Goal: Find specific page/section: Find specific page/section

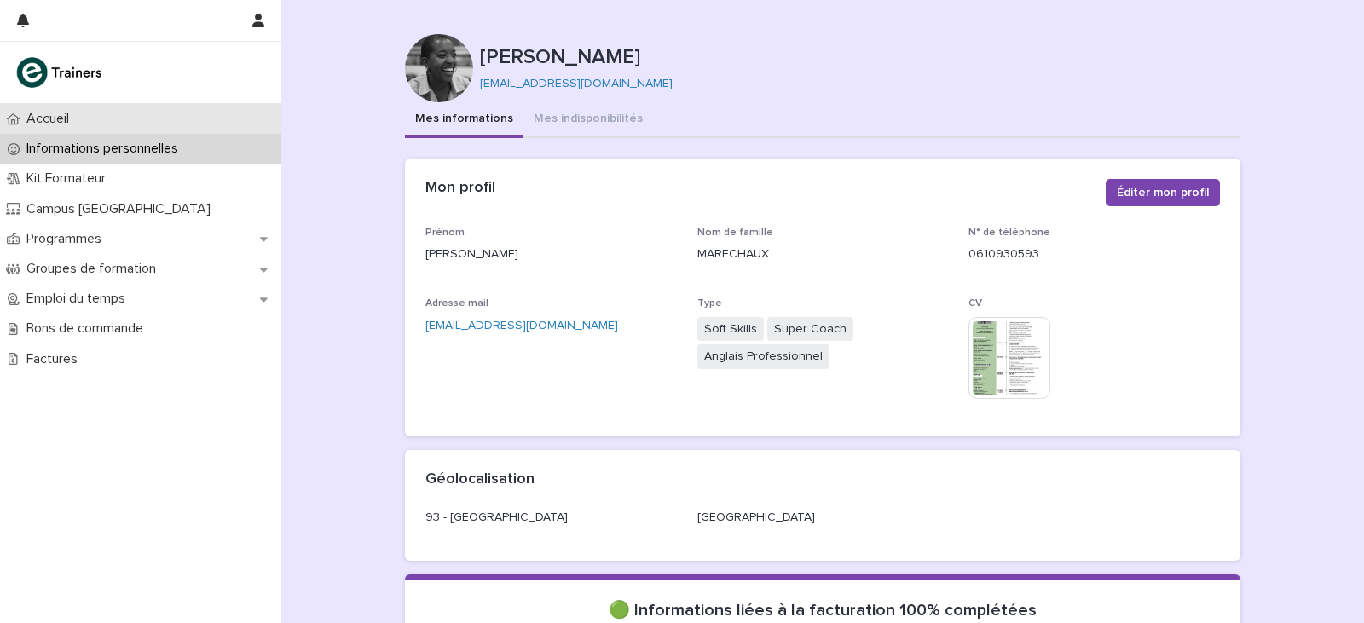
click at [57, 117] on p "Accueil" at bounding box center [51, 119] width 63 height 16
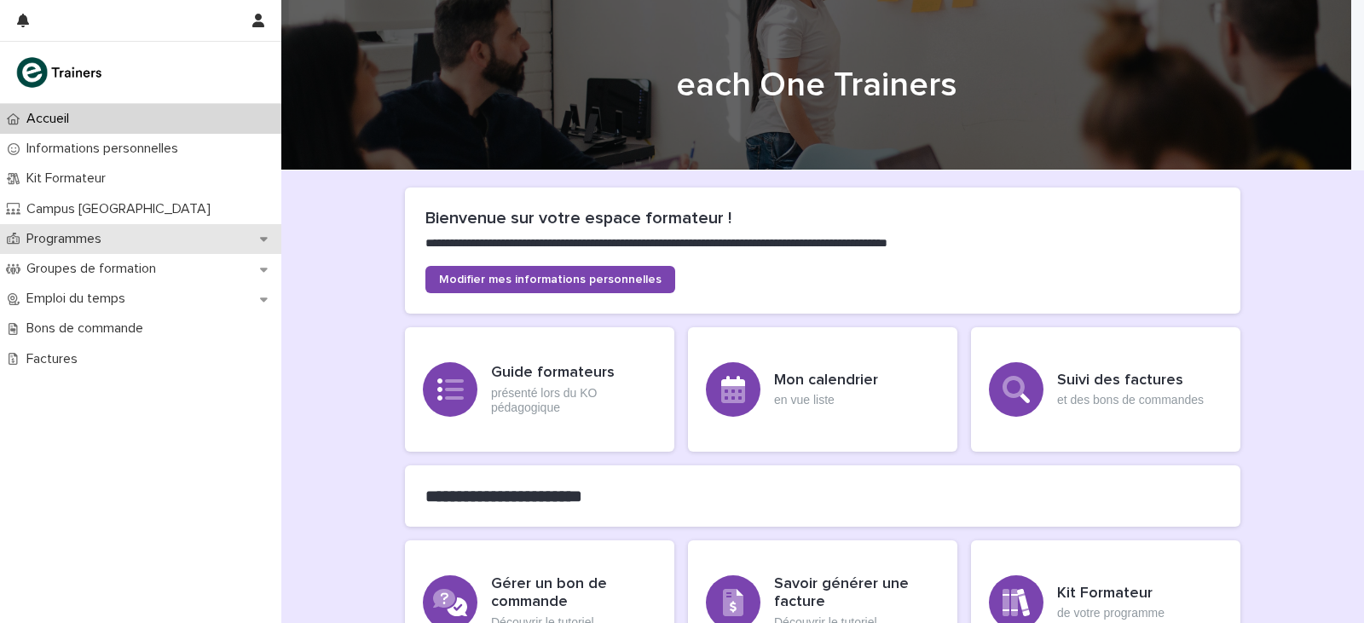
click at [99, 244] on p "Programmes" at bounding box center [67, 239] width 95 height 16
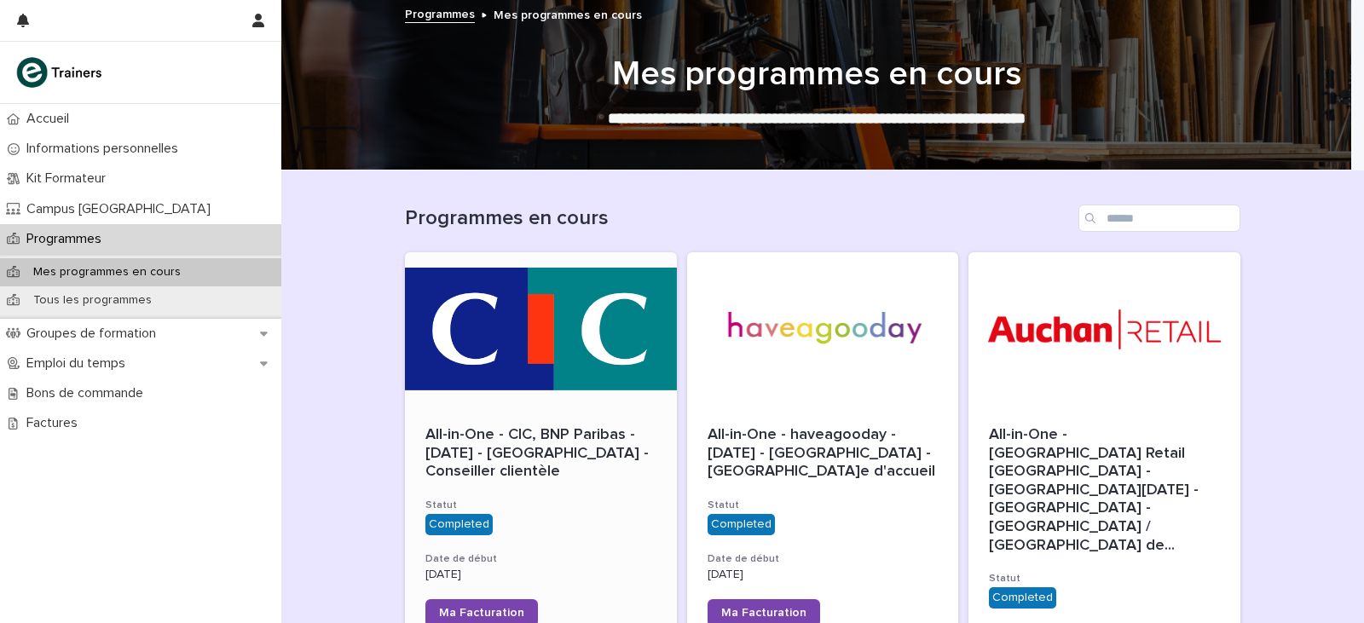
click at [541, 368] on div at bounding box center [541, 328] width 272 height 153
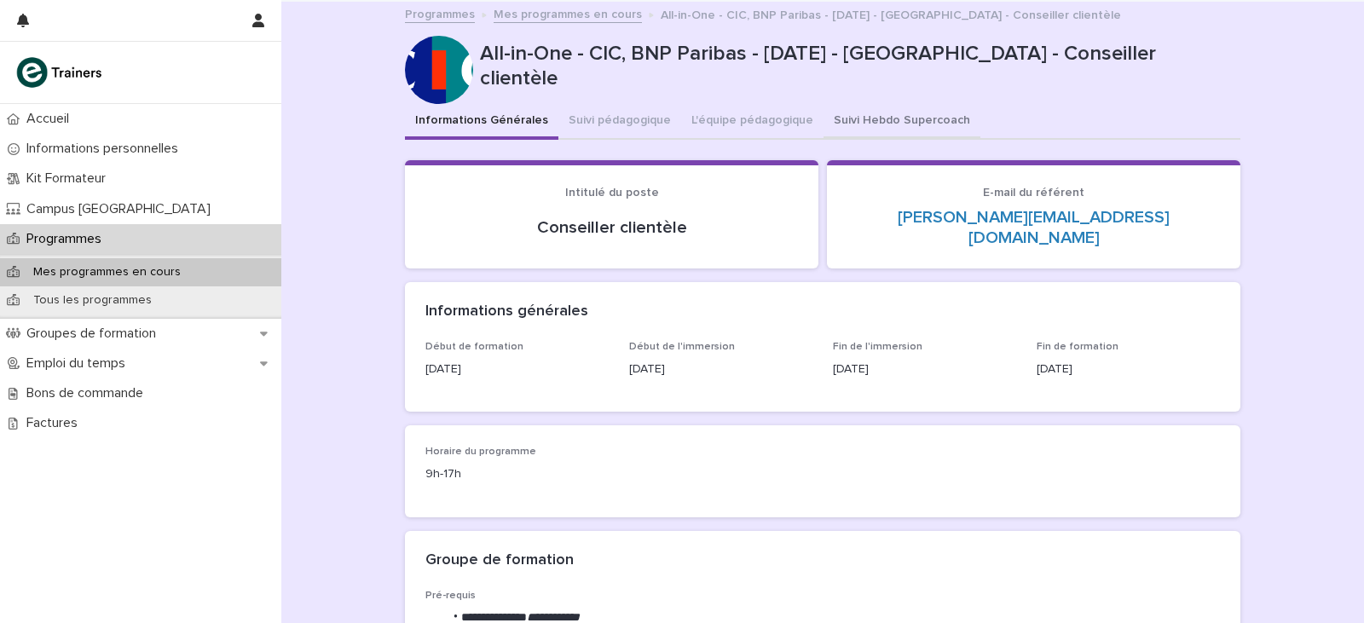
click at [858, 116] on button "Suivi Hebdo Supercoach" at bounding box center [901, 122] width 157 height 36
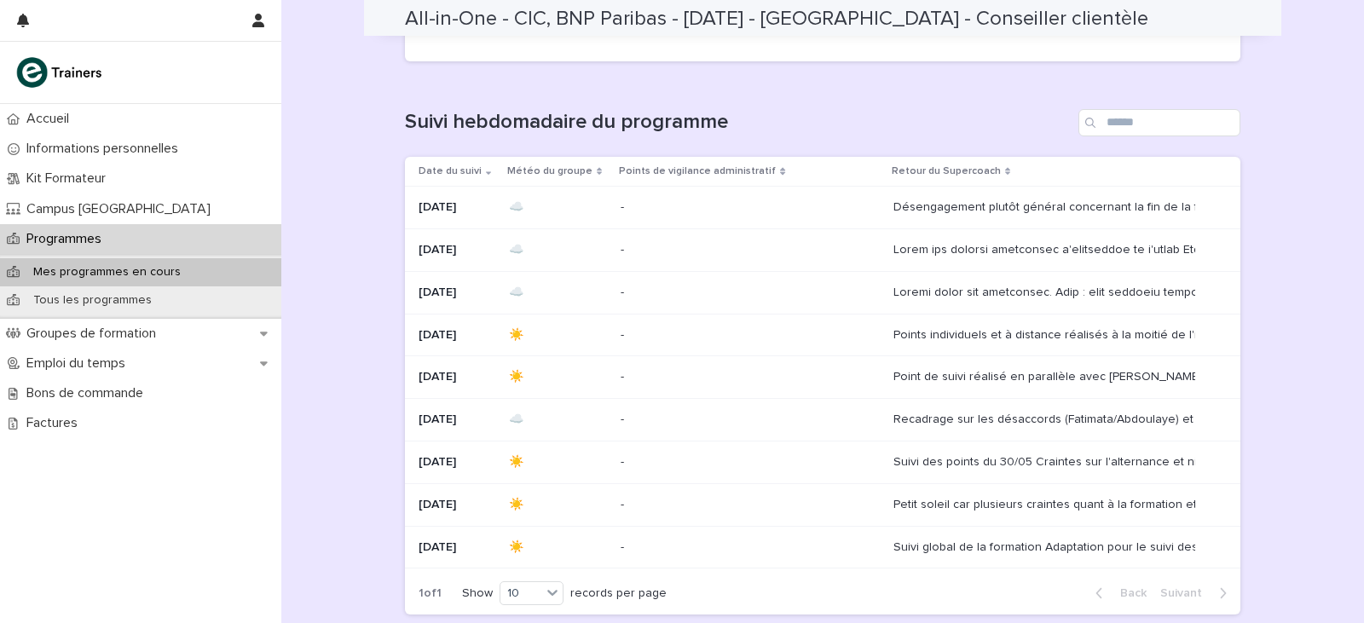
scroll to position [426, 0]
